Goal: Check status: Check status

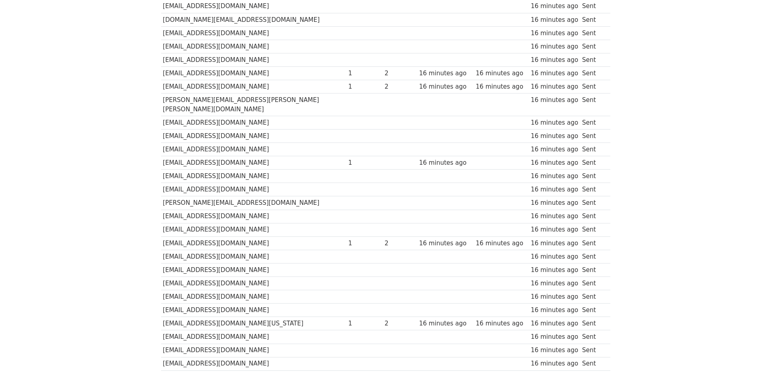
scroll to position [156, 0]
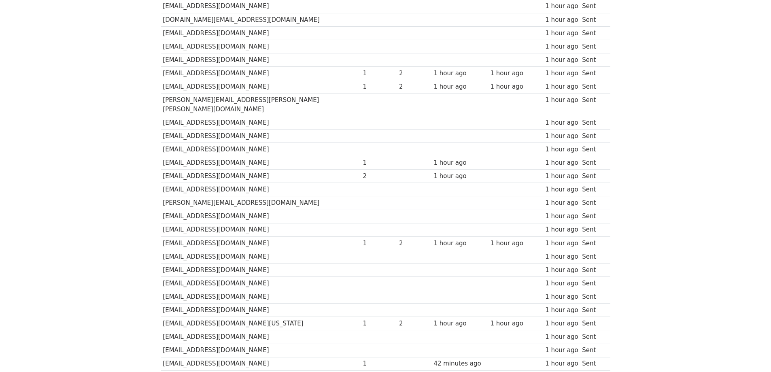
scroll to position [405, 0]
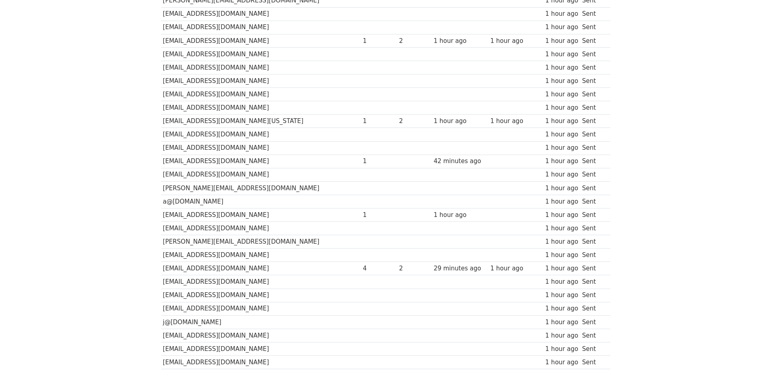
drag, startPoint x: 98, startPoint y: 152, endPoint x: 81, endPoint y: 144, distance: 18.3
click at [85, 151] on body "MergeMail Campaigns Templates Reports Open Gmail Daily emails left: 0 Help davi…" at bounding box center [385, 55] width 771 height 920
drag, startPoint x: 83, startPoint y: 147, endPoint x: 67, endPoint y: 147, distance: 16.2
click at [67, 147] on body "MergeMail Campaigns Templates Reports Open Gmail Daily emails left: 0 Help davi…" at bounding box center [385, 55] width 771 height 920
drag, startPoint x: 78, startPoint y: 156, endPoint x: 70, endPoint y: 156, distance: 7.7
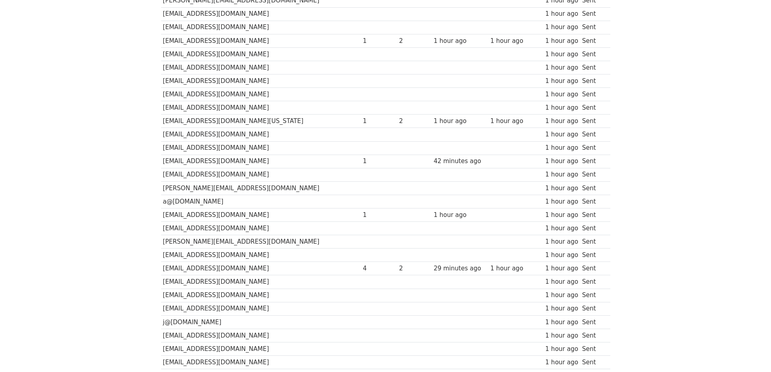
click at [70, 156] on body "MergeMail Campaigns Templates Reports Open Gmail Daily emails left: 0 Help davi…" at bounding box center [385, 55] width 771 height 920
drag, startPoint x: 100, startPoint y: 167, endPoint x: 82, endPoint y: 167, distance: 18.6
click at [82, 167] on body "MergeMail Campaigns Templates Reports Open Gmail Daily emails left: 0 Help davi…" at bounding box center [385, 55] width 771 height 920
drag, startPoint x: 87, startPoint y: 168, endPoint x: 78, endPoint y: 168, distance: 8.9
click at [78, 168] on body "MergeMail Campaigns Templates Reports Open Gmail Daily emails left: 0 Help davi…" at bounding box center [385, 55] width 771 height 920
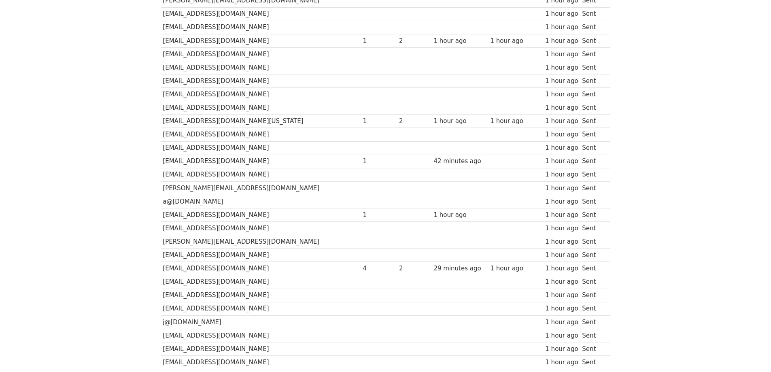
drag, startPoint x: 79, startPoint y: 165, endPoint x: 71, endPoint y: 164, distance: 8.1
click at [71, 164] on body "MergeMail Campaigns Templates Reports Open Gmail Daily emails left: 0 Help davi…" at bounding box center [385, 55] width 771 height 920
drag, startPoint x: 108, startPoint y: 173, endPoint x: 92, endPoint y: 176, distance: 16.9
click at [92, 176] on body "MergeMail Campaigns Templates Reports Open Gmail Daily emails left: 0 Help davi…" at bounding box center [385, 55] width 771 height 920
drag, startPoint x: 104, startPoint y: 180, endPoint x: 90, endPoint y: 180, distance: 13.8
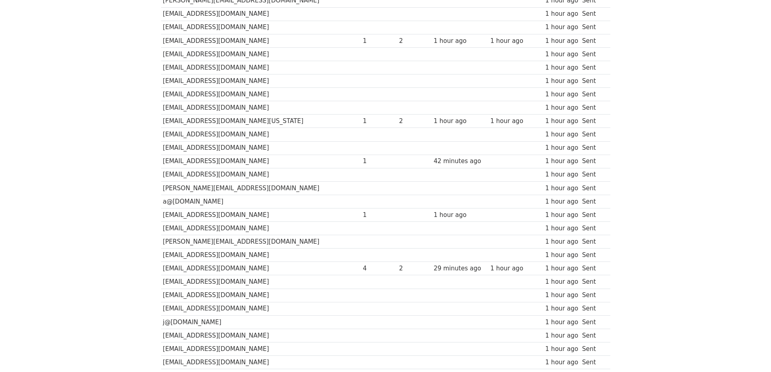
click at [90, 180] on body "MergeMail Campaigns Templates Reports Open Gmail Daily emails left: 0 Help davi…" at bounding box center [385, 55] width 771 height 920
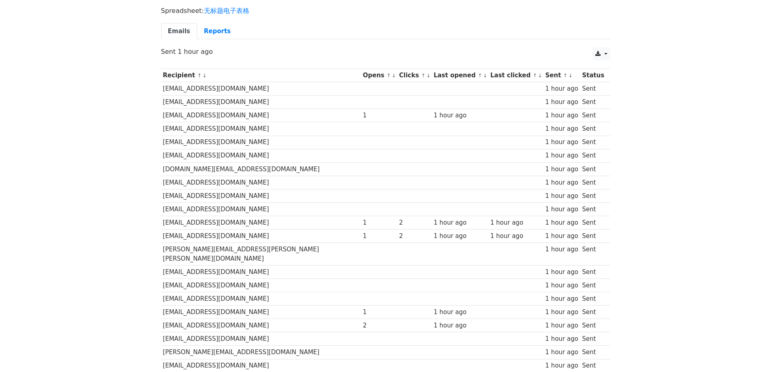
scroll to position [40, 0]
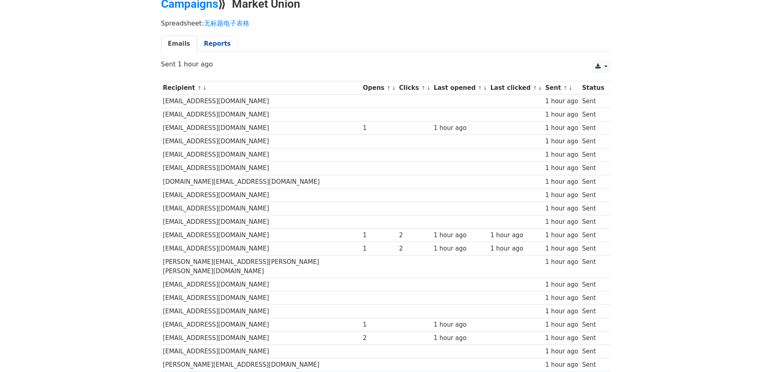
click at [212, 47] on link "Reports" at bounding box center [217, 44] width 40 height 17
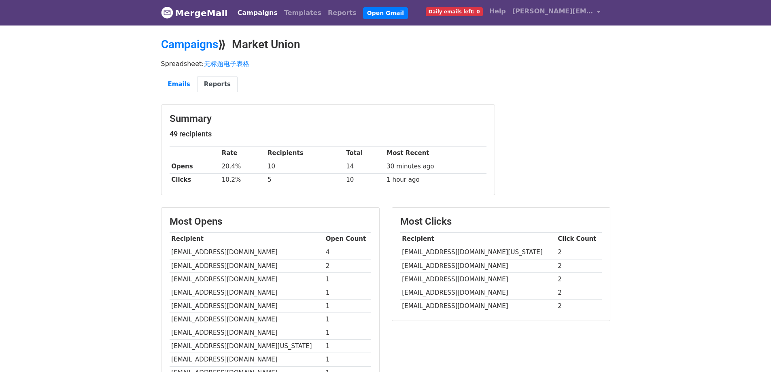
drag, startPoint x: 517, startPoint y: 169, endPoint x: 493, endPoint y: 167, distance: 24.8
click at [493, 167] on div "Summary 49 recipients Rate Recipients Total Most Recent Opens 20.4% 10 14 30 mi…" at bounding box center [327, 150] width 333 height 90
click at [187, 79] on link "Emails" at bounding box center [179, 84] width 36 height 17
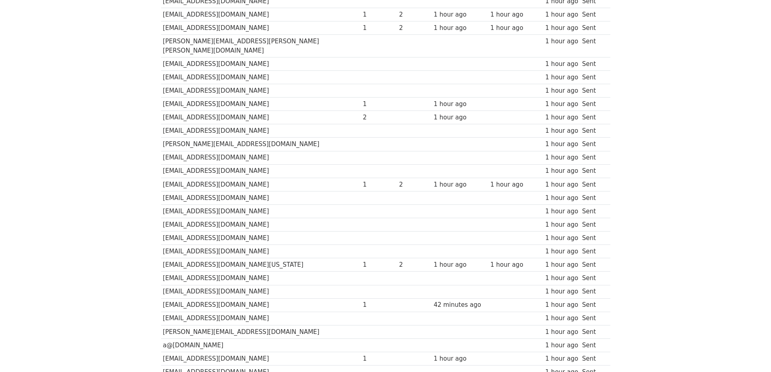
scroll to position [324, 0]
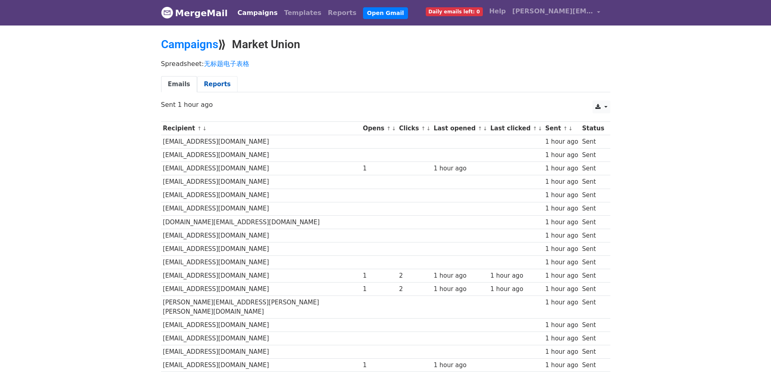
click at [211, 88] on link "Reports" at bounding box center [217, 84] width 40 height 17
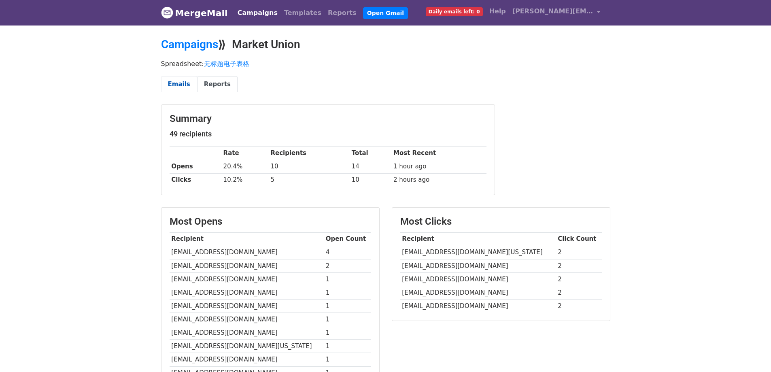
click at [180, 85] on link "Emails" at bounding box center [179, 84] width 36 height 17
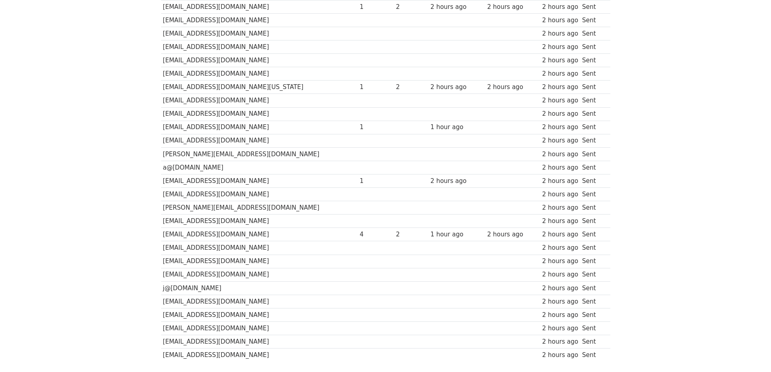
scroll to position [445, 0]
